Goal: Task Accomplishment & Management: Use online tool/utility

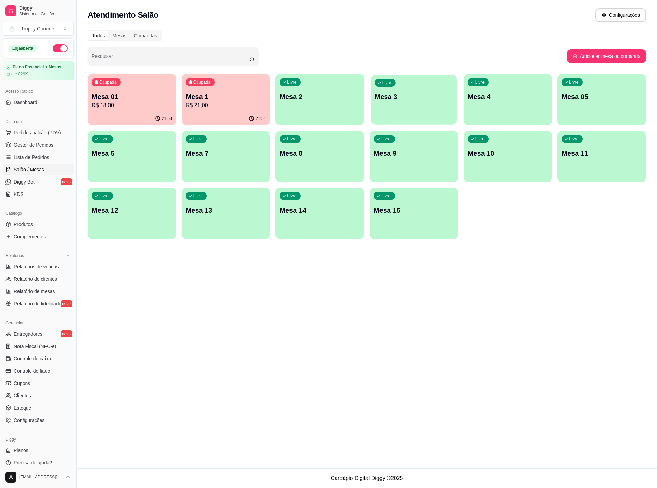
click at [425, 104] on div "Livre Mesa 3" at bounding box center [414, 96] width 86 height 42
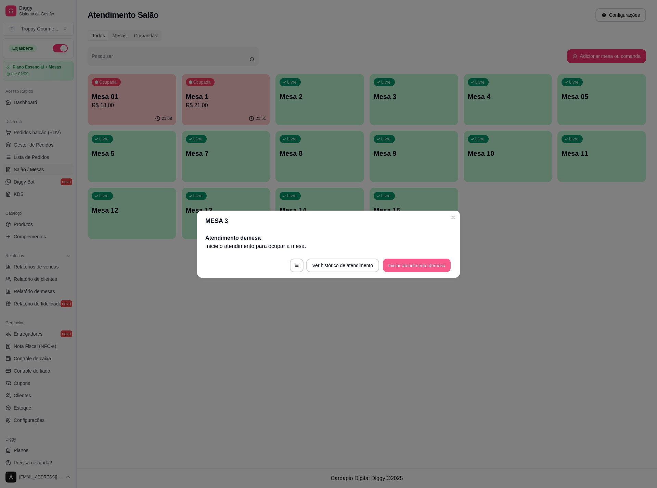
click at [413, 266] on button "Iniciar atendimento de mesa" at bounding box center [417, 264] width 68 height 13
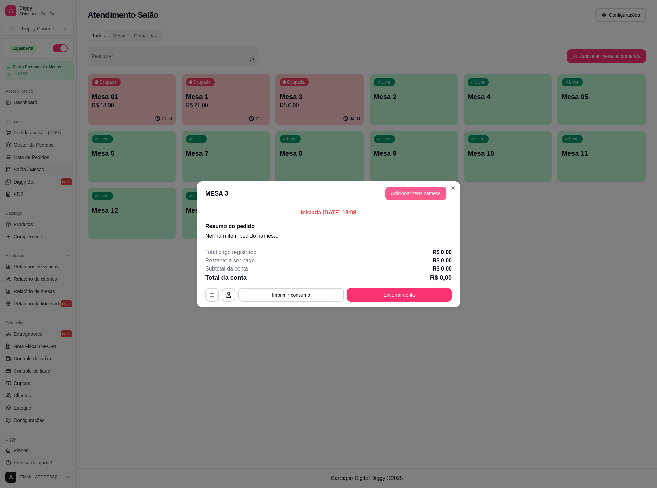
click at [422, 189] on button "Adicionar itens na mesa" at bounding box center [415, 194] width 61 height 14
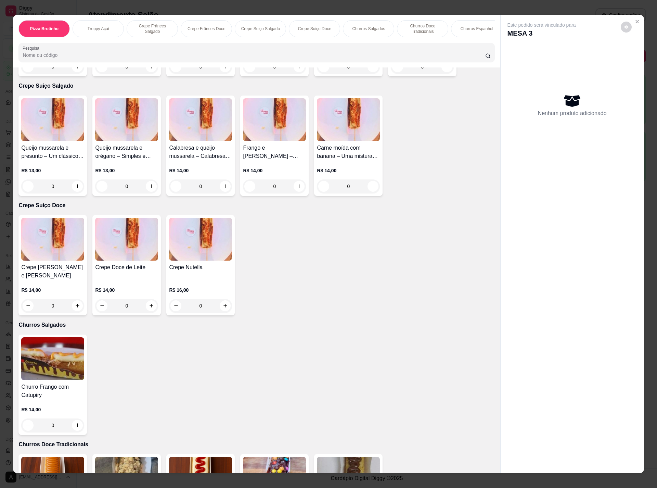
scroll to position [281, 0]
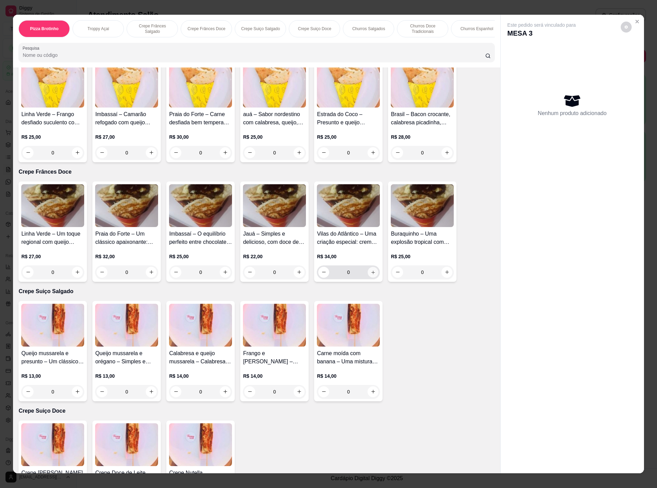
click at [371, 274] on icon "increase-product-quantity" at bounding box center [373, 271] width 5 height 5
type input "1"
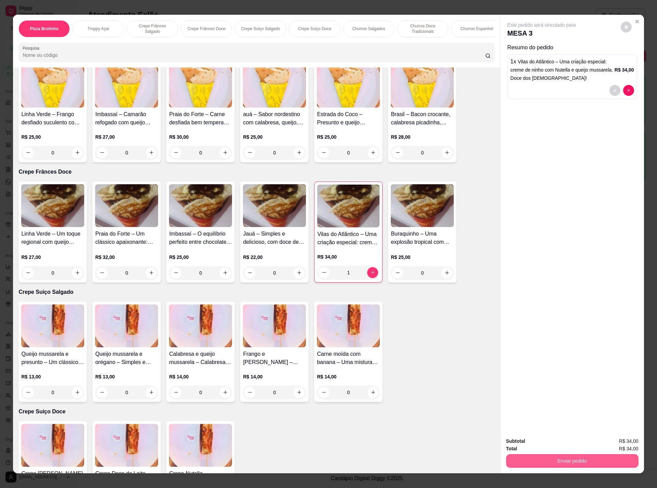
click at [549, 455] on button "Enviar pedido" at bounding box center [572, 461] width 132 height 14
click at [540, 441] on button "Não registrar e enviar pedido" at bounding box center [548, 443] width 69 height 13
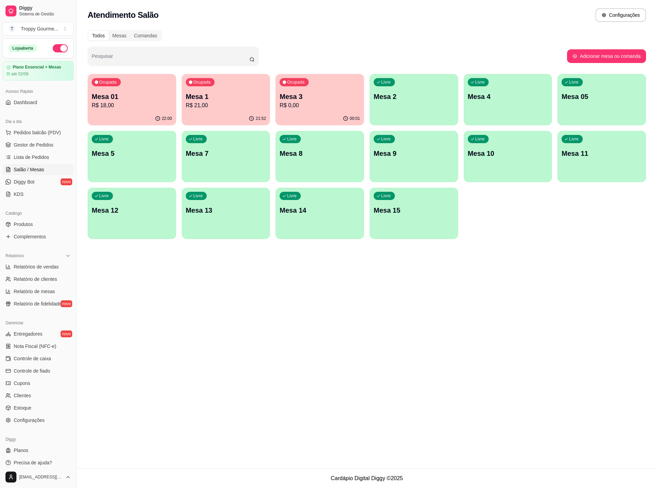
click at [341, 85] on div "Ocupada Mesa 3 R$ 0,00" at bounding box center [319, 93] width 89 height 38
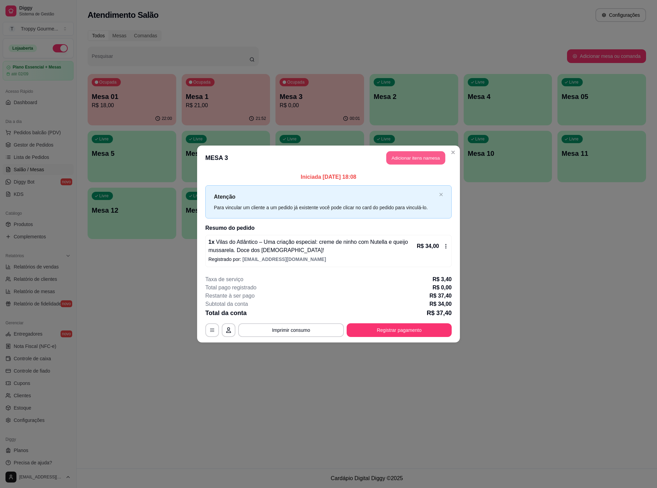
click at [393, 154] on button "Adicionar itens na mesa" at bounding box center [415, 157] width 59 height 13
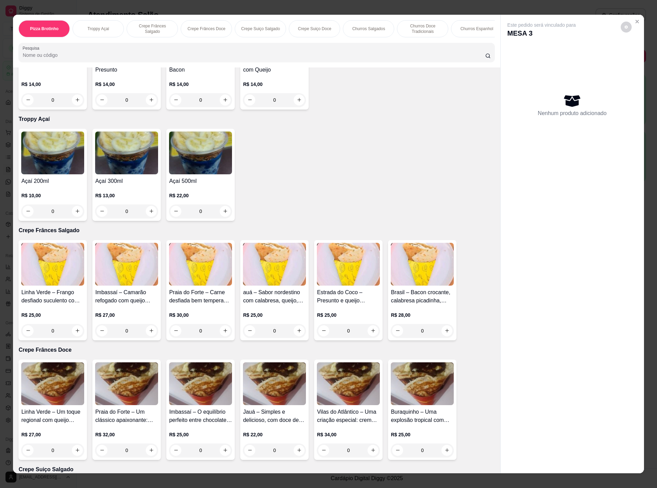
scroll to position [205, 0]
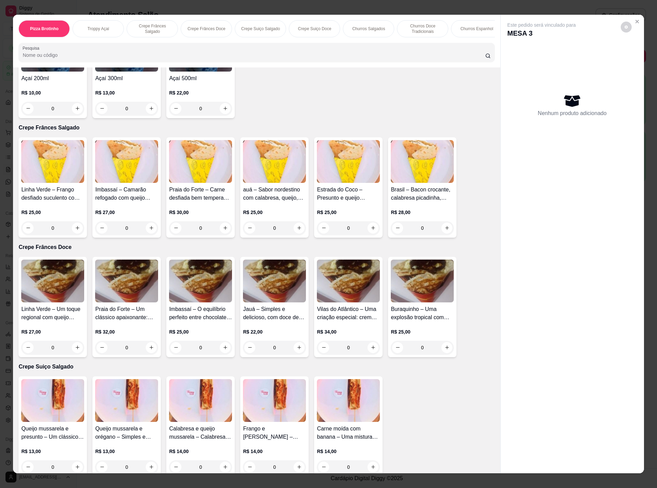
click at [416, 294] on img at bounding box center [422, 280] width 63 height 43
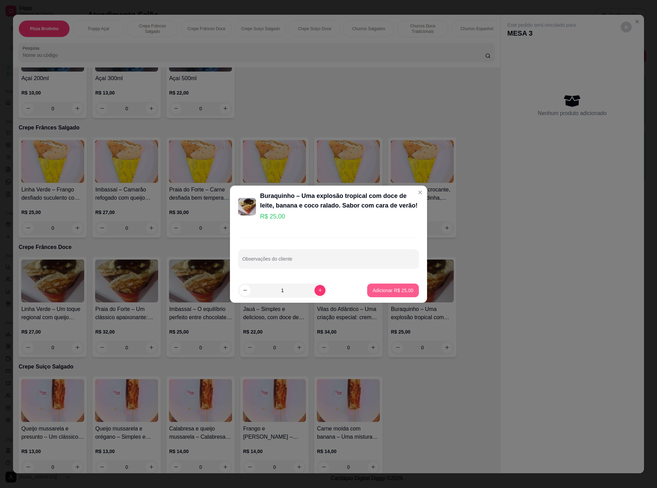
click at [379, 287] on p "Adicionar R$ 25,00" at bounding box center [393, 290] width 41 height 7
type input "1"
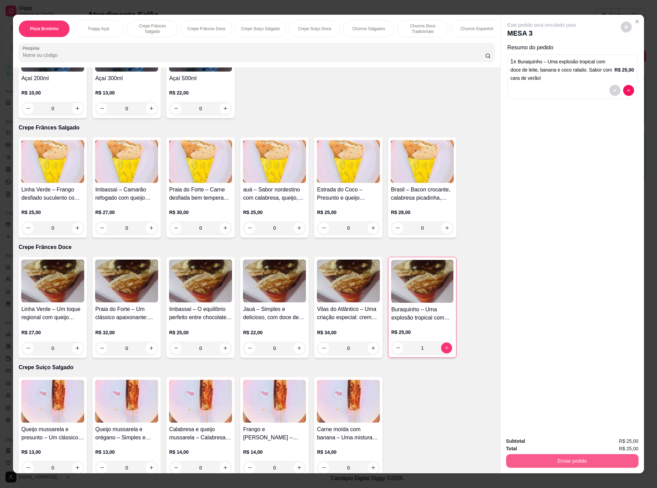
click at [550, 463] on button "Enviar pedido" at bounding box center [572, 461] width 132 height 14
click at [541, 440] on button "Não registrar e enviar pedido" at bounding box center [548, 443] width 71 height 13
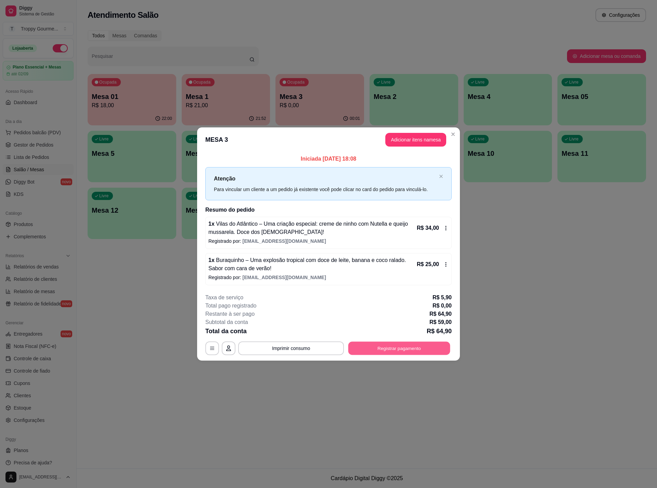
click at [425, 346] on button "Registrar pagamento" at bounding box center [399, 348] width 102 height 13
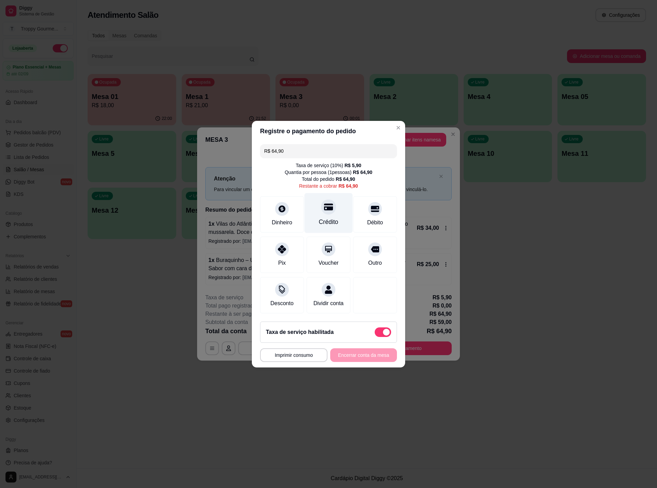
click at [324, 203] on icon at bounding box center [328, 206] width 9 height 7
type input "R$ 0,00"
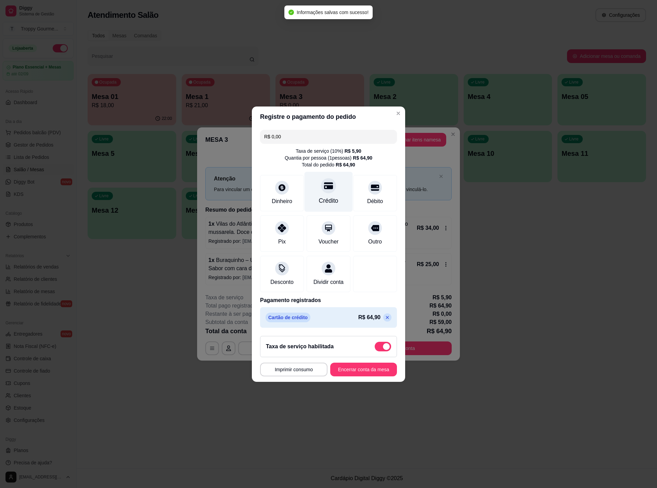
click at [325, 183] on icon at bounding box center [328, 185] width 9 height 7
click at [325, 182] on icon at bounding box center [328, 185] width 9 height 7
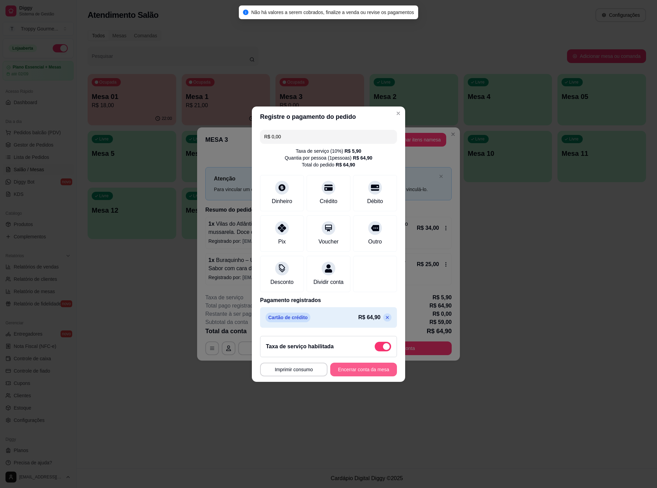
click at [351, 376] on button "Encerrar conta da mesa" at bounding box center [363, 369] width 67 height 14
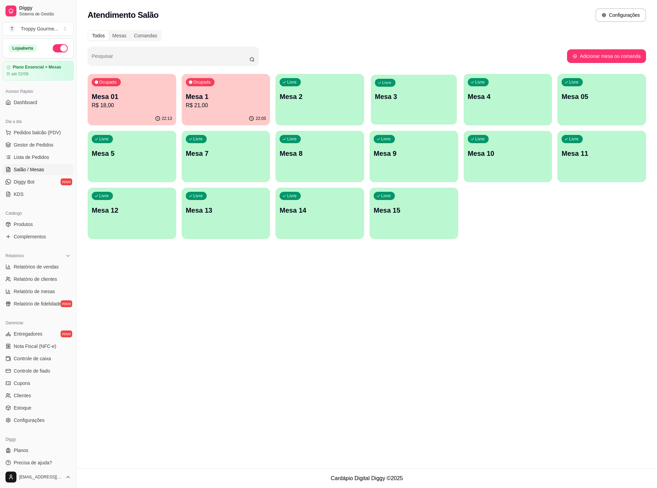
click at [407, 110] on div "Livre Mesa 3" at bounding box center [414, 96] width 86 height 42
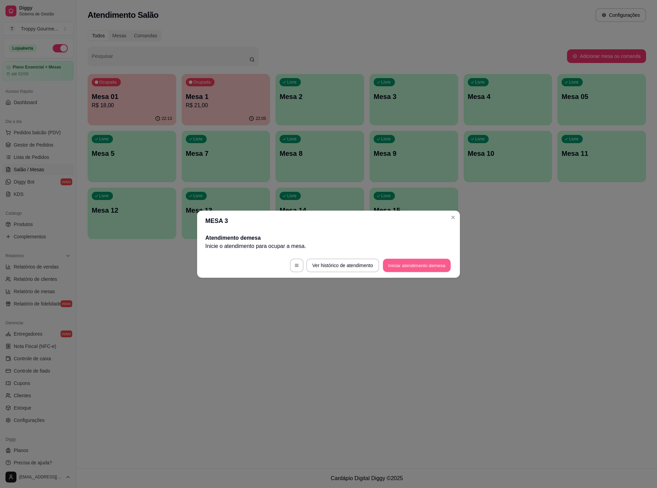
click at [422, 263] on button "Iniciar atendimento de mesa" at bounding box center [417, 264] width 68 height 13
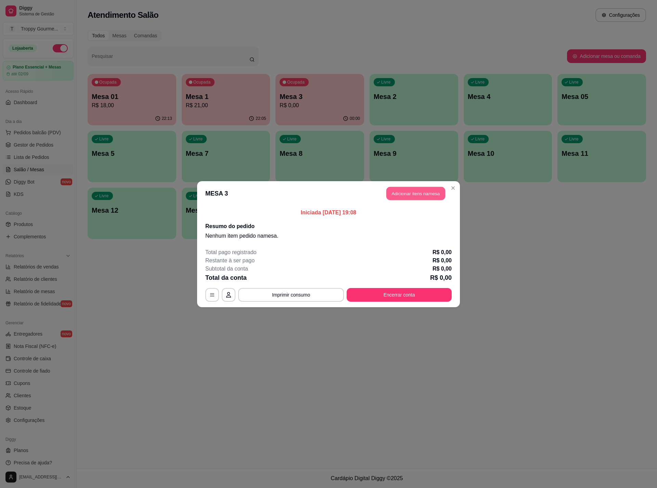
click at [426, 190] on button "Adicionar itens na mesa" at bounding box center [415, 193] width 59 height 13
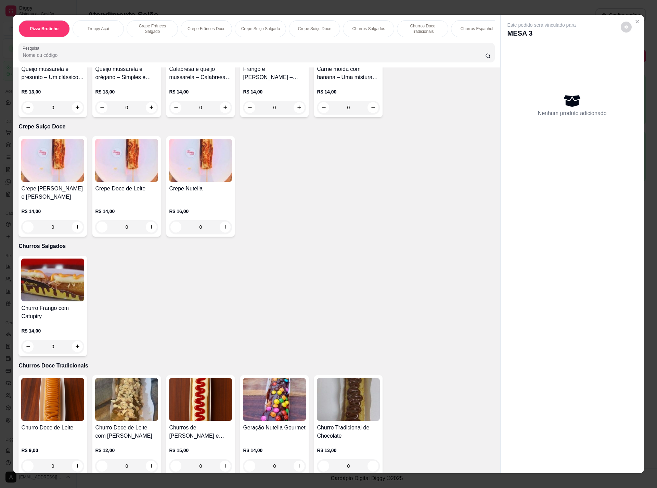
scroll to position [616, 0]
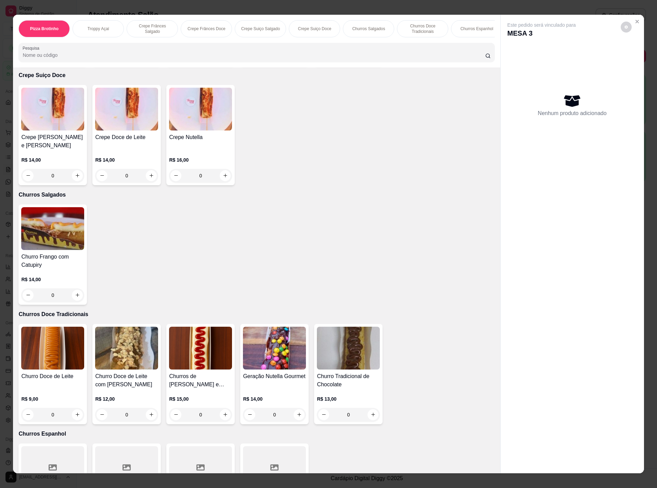
click at [53, 343] on img at bounding box center [52, 347] width 63 height 43
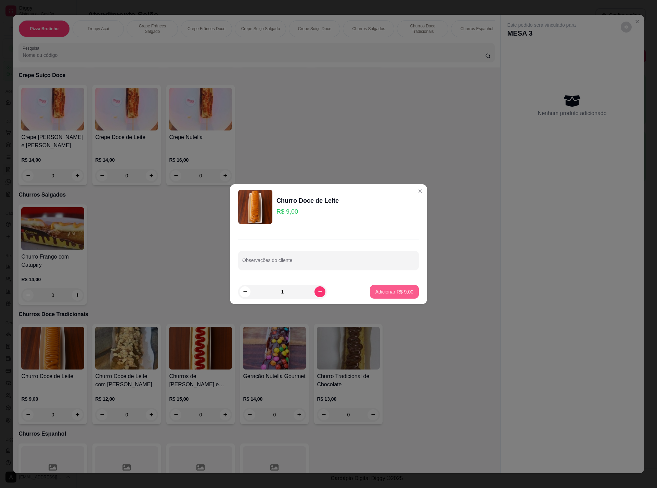
click at [394, 289] on p "Adicionar R$ 9,00" at bounding box center [394, 291] width 38 height 7
type input "1"
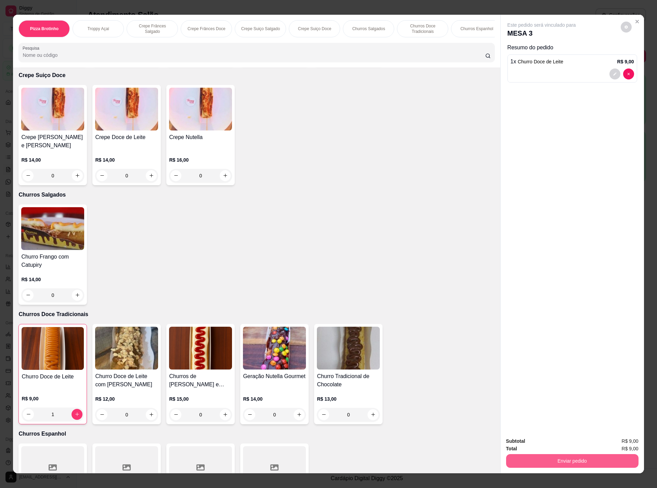
click at [565, 461] on button "Enviar pedido" at bounding box center [572, 461] width 132 height 14
click at [544, 445] on button "Não registrar e enviar pedido" at bounding box center [548, 443] width 71 height 13
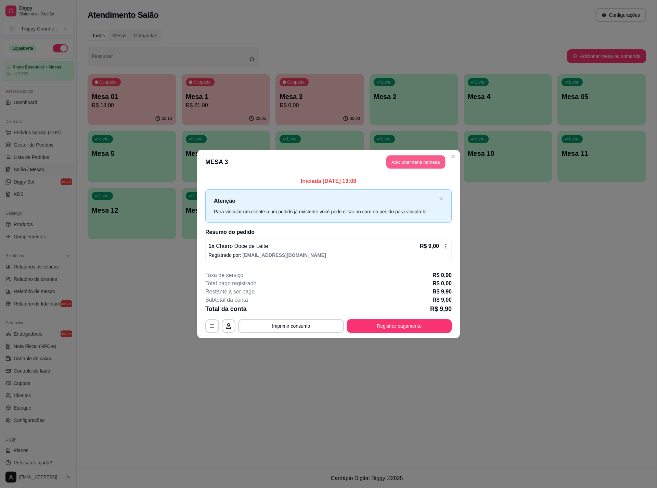
click at [431, 158] on button "Adicionar itens na mesa" at bounding box center [415, 161] width 59 height 13
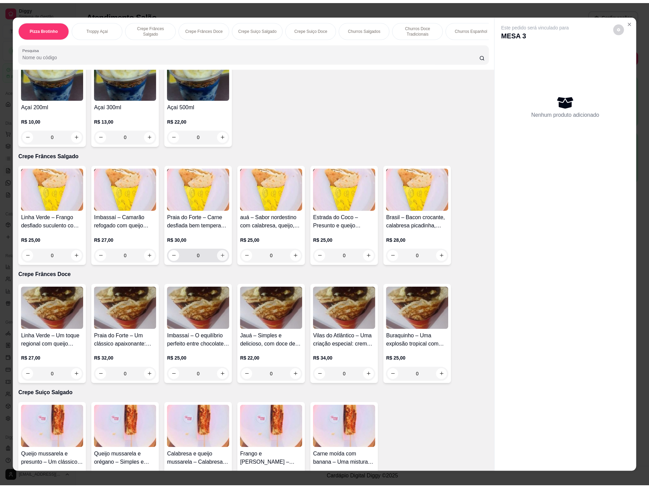
scroll to position [0, 0]
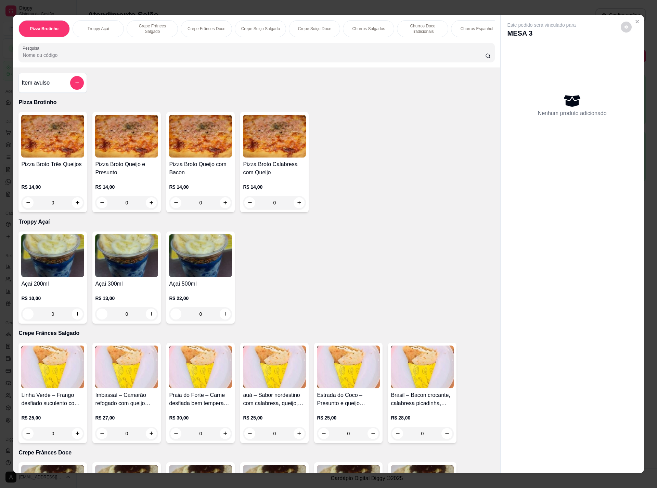
click at [290, 140] on img at bounding box center [274, 136] width 63 height 43
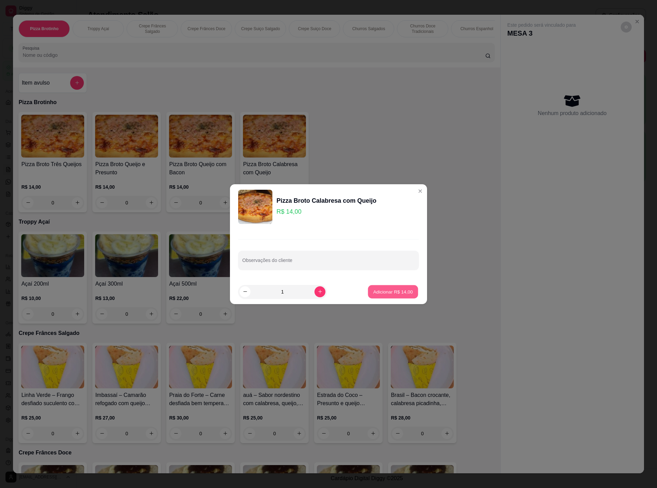
click at [376, 291] on p "Adicionar R$ 14,00" at bounding box center [393, 291] width 40 height 7
type input "1"
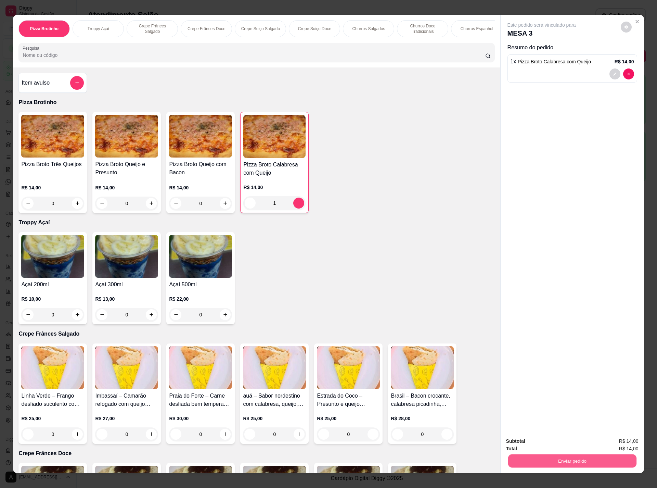
click at [521, 460] on button "Enviar pedido" at bounding box center [572, 460] width 128 height 13
click at [521, 449] on button "Não registrar e enviar pedido" at bounding box center [548, 443] width 69 height 13
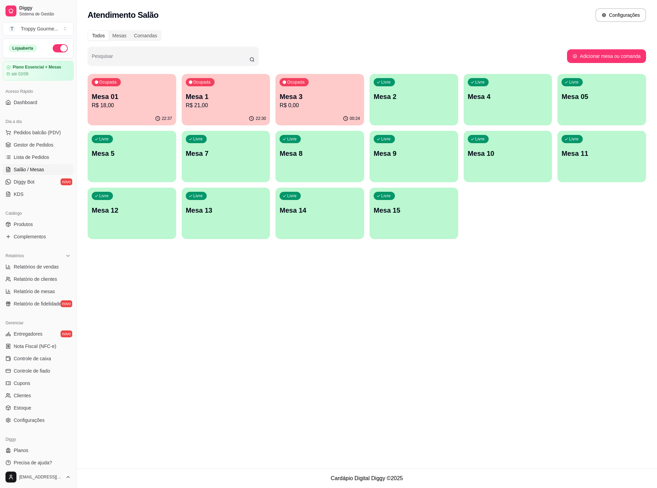
click at [207, 95] on p "Mesa 1" at bounding box center [226, 97] width 80 height 10
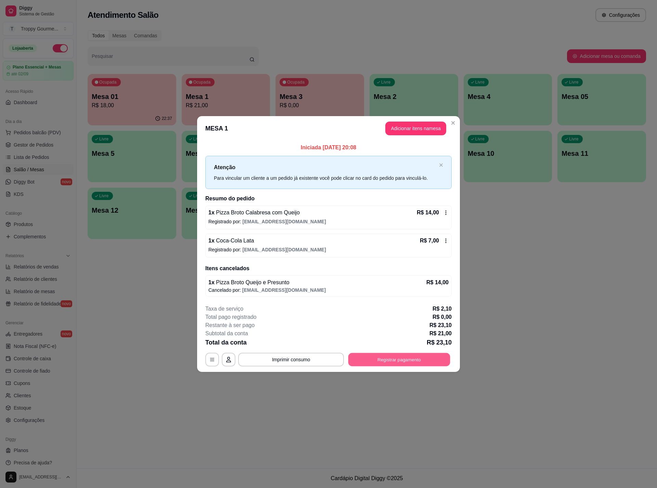
click at [393, 361] on button "Registrar pagamento" at bounding box center [399, 359] width 102 height 13
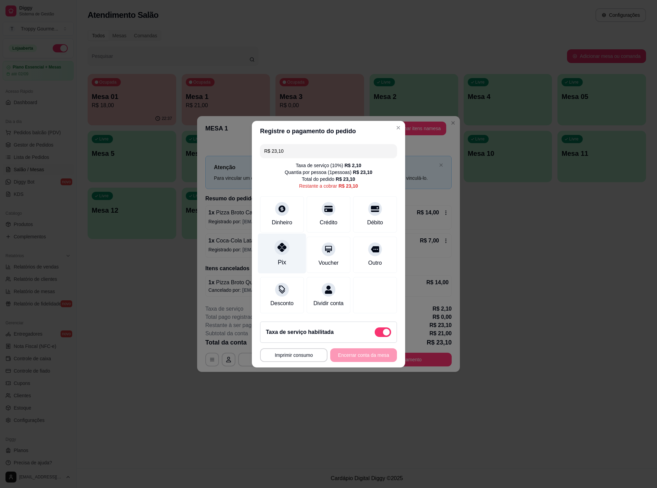
click at [279, 243] on icon at bounding box center [282, 247] width 9 height 9
type input "R$ 0,00"
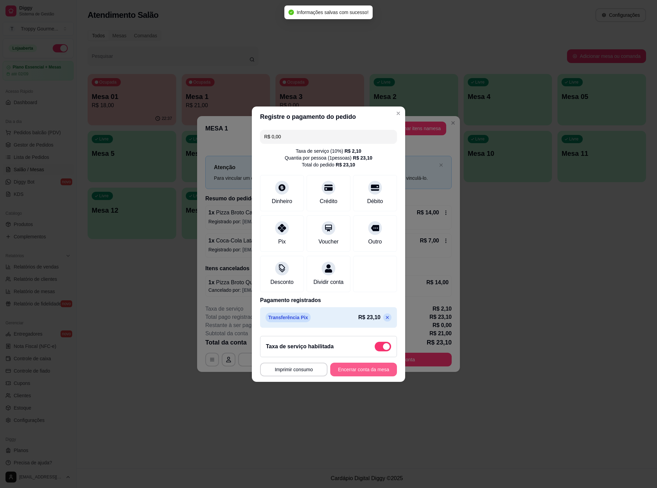
click at [339, 373] on button "Encerrar conta da mesa" at bounding box center [363, 369] width 67 height 14
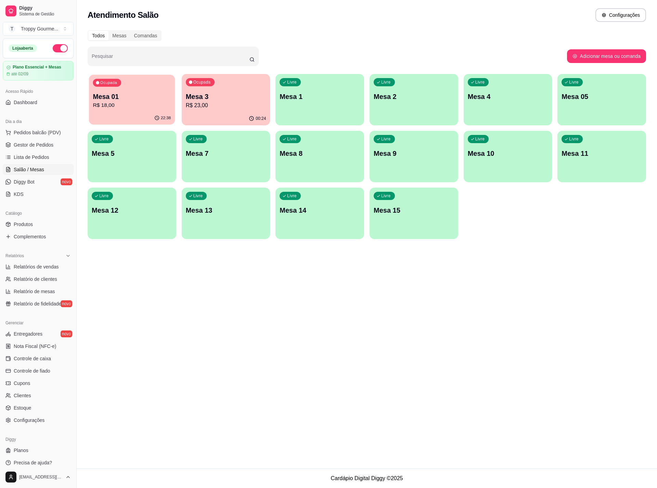
click at [120, 109] on div "Ocupada Mesa 01 R$ 18,00" at bounding box center [132, 93] width 86 height 37
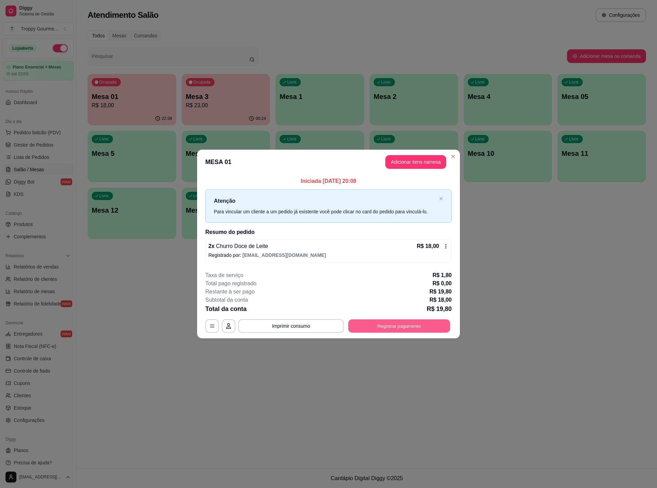
click at [414, 324] on button "Registrar pagamento" at bounding box center [399, 325] width 102 height 13
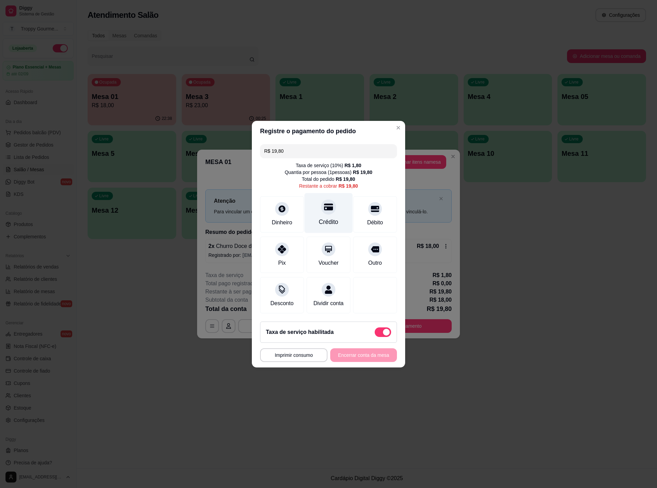
click at [326, 207] on div at bounding box center [328, 206] width 15 height 15
type input "R$ 0,00"
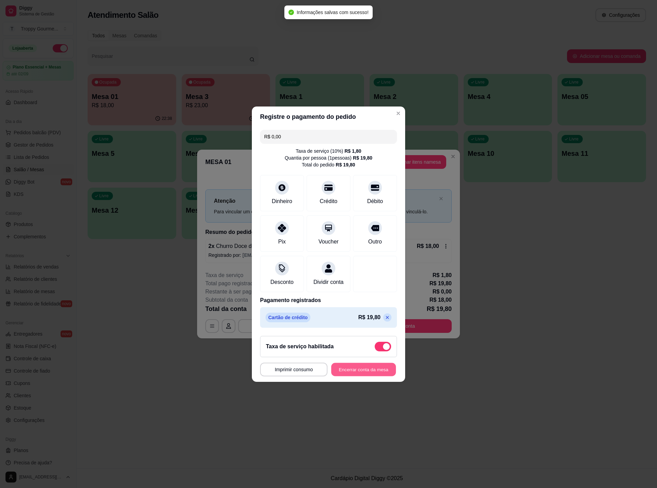
click at [362, 374] on button "Encerrar conta da mesa" at bounding box center [363, 368] width 65 height 13
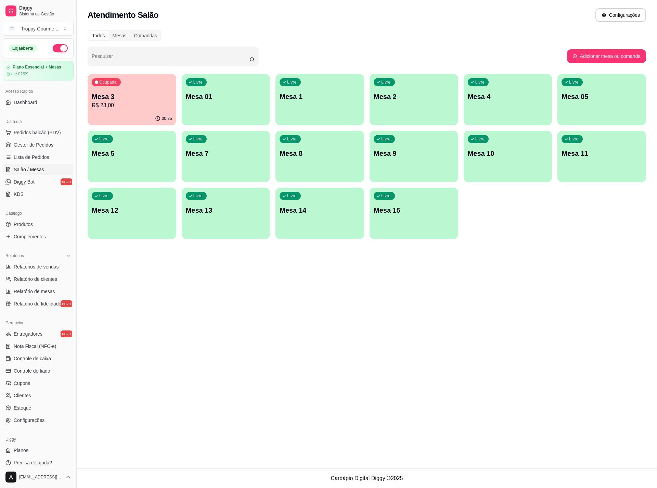
click at [258, 396] on div "Atendimento Salão Configurações Todos Mesas Comandas Pesquisar Adicionar mesa o…" at bounding box center [367, 234] width 580 height 468
click at [140, 102] on p "R$ 23,00" at bounding box center [132, 105] width 78 height 8
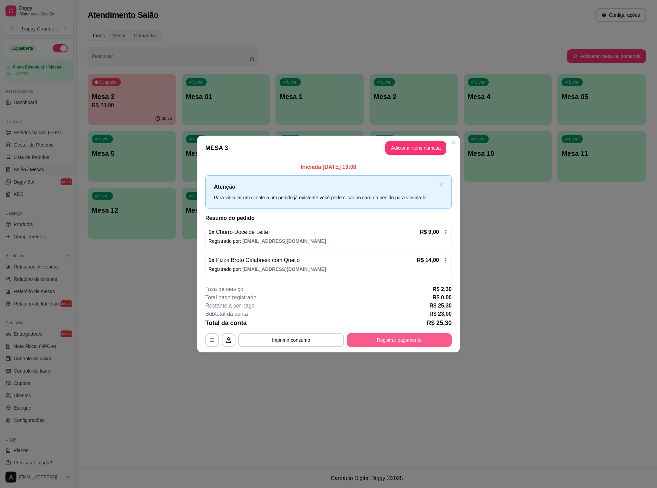
click at [425, 338] on button "Registrar pagamento" at bounding box center [399, 340] width 105 height 14
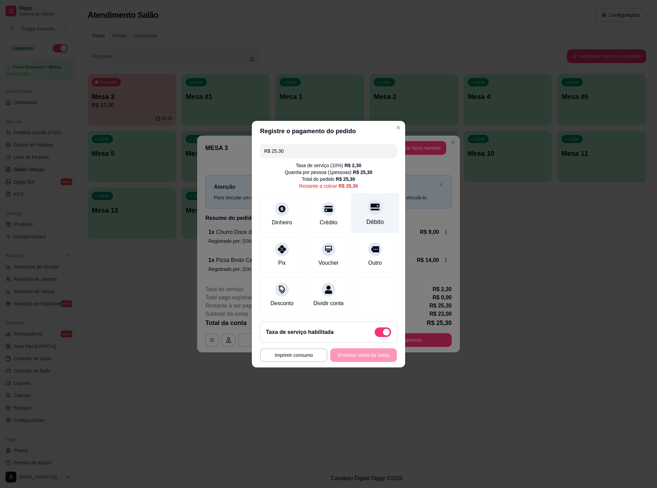
click at [371, 203] on icon at bounding box center [375, 206] width 9 height 7
type input "R$ 0,00"
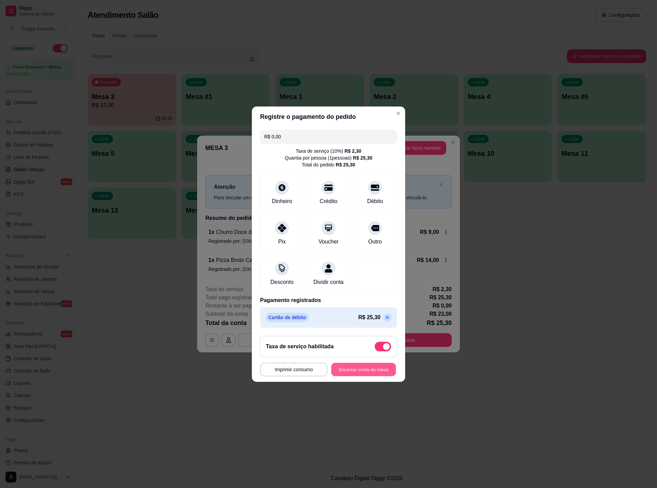
click at [352, 375] on button "Encerrar conta da mesa" at bounding box center [363, 368] width 65 height 13
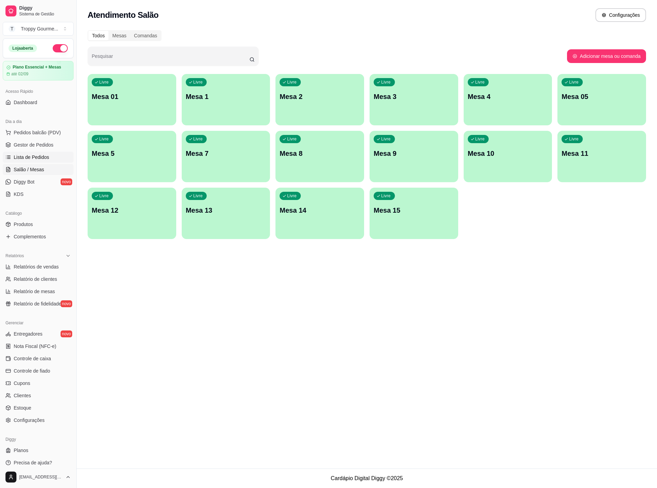
click at [20, 155] on span "Lista de Pedidos" at bounding box center [32, 157] width 36 height 7
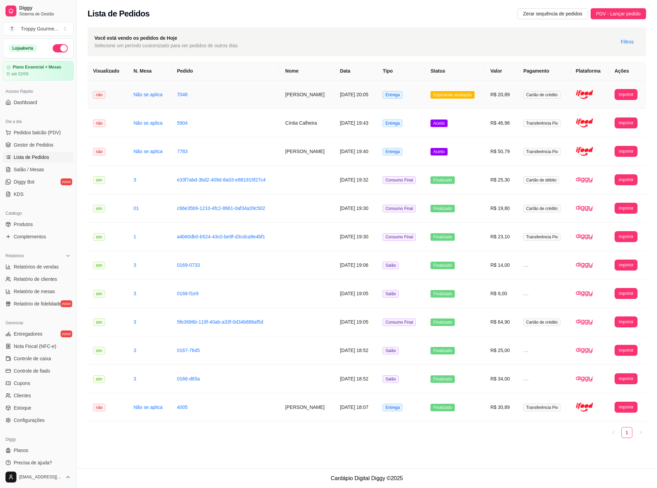
click at [589, 90] on img at bounding box center [584, 94] width 17 height 17
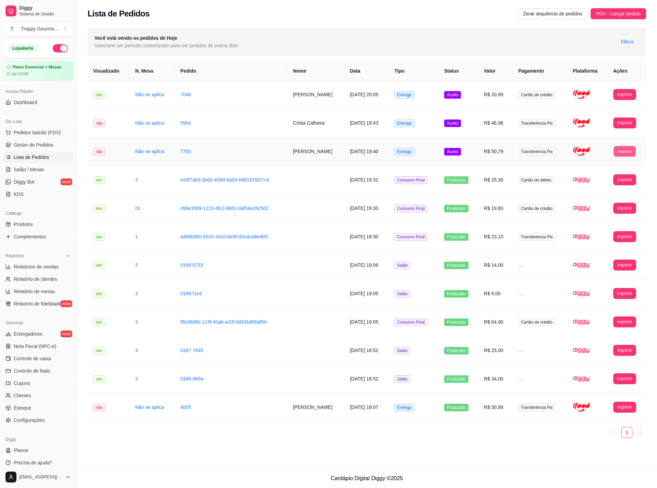
click at [633, 147] on button "Imprimir" at bounding box center [625, 151] width 22 height 11
click at [618, 176] on button "IMPRESSORA" at bounding box center [614, 175] width 48 height 11
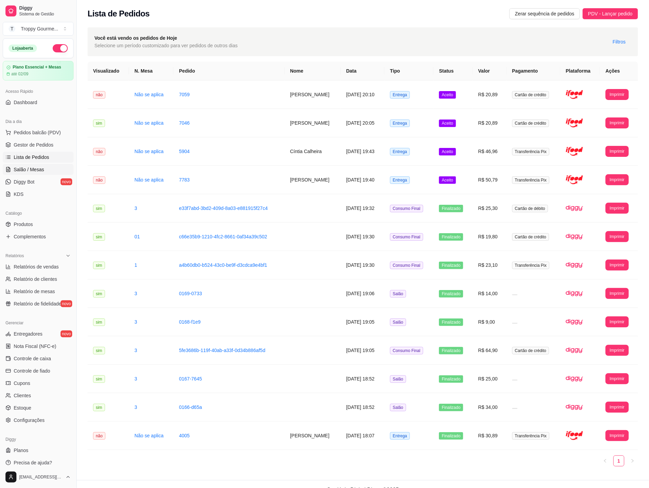
click at [27, 171] on span "Salão / Mesas" at bounding box center [29, 169] width 30 height 7
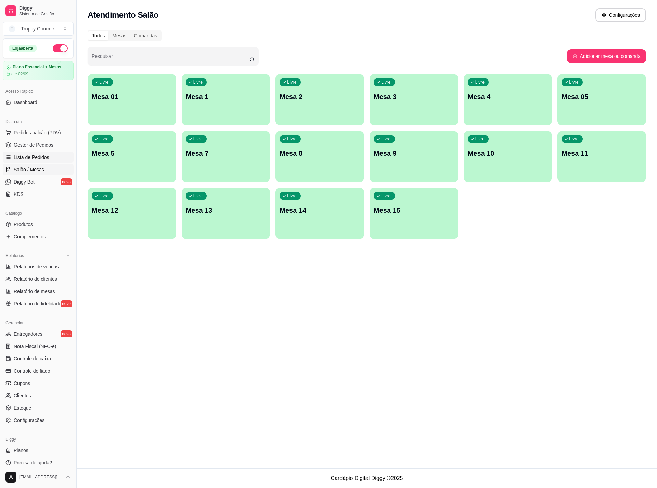
click at [28, 154] on span "Lista de Pedidos" at bounding box center [32, 157] width 36 height 7
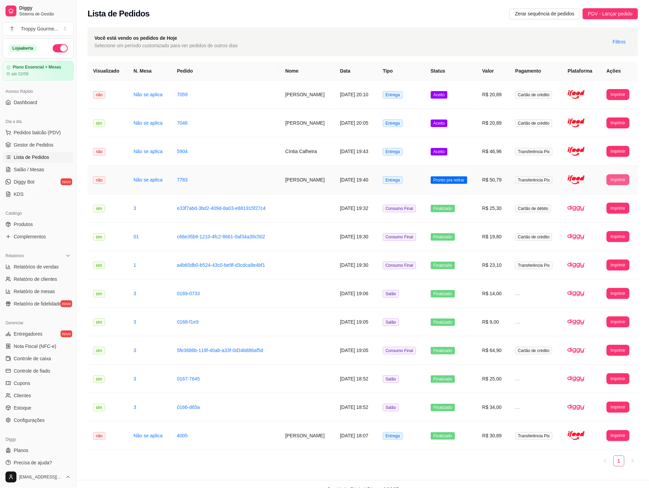
click at [623, 182] on button "Imprimir" at bounding box center [618, 179] width 23 height 11
click at [614, 201] on button "IMPRESSORA" at bounding box center [607, 204] width 48 height 11
click at [624, 152] on button "Imprimir" at bounding box center [618, 151] width 22 height 11
click at [617, 172] on button "IMPRESSORA" at bounding box center [607, 175] width 48 height 11
